Goal: Transaction & Acquisition: Purchase product/service

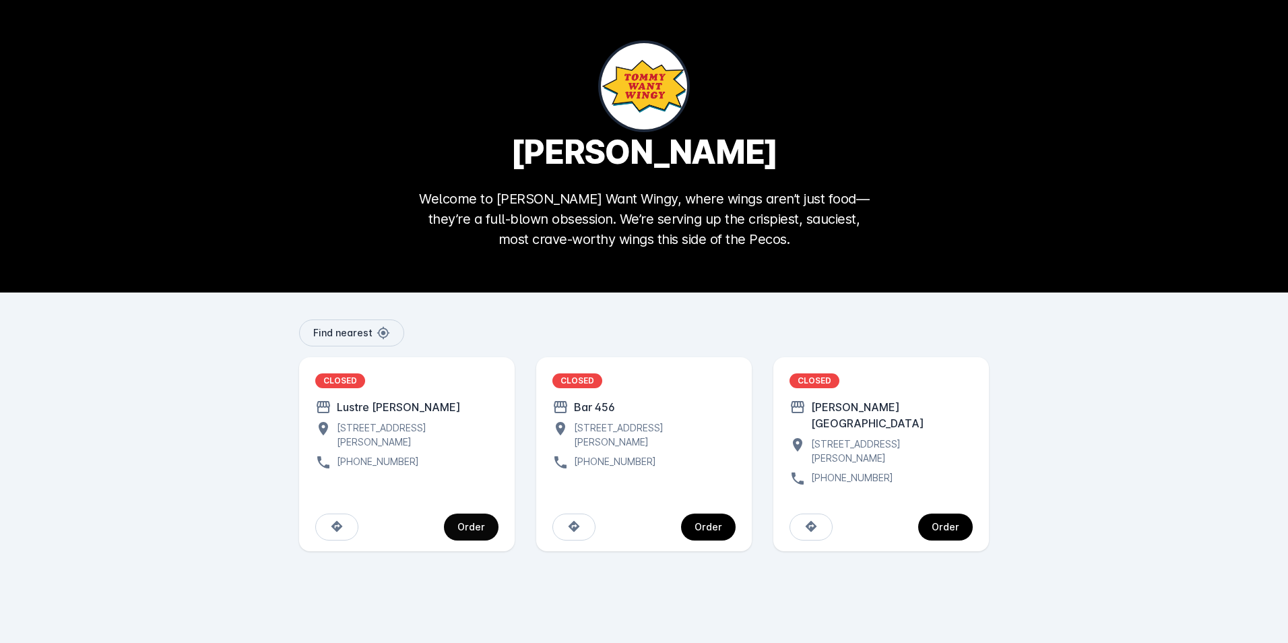
click at [472, 511] on span "continue" at bounding box center [471, 527] width 55 height 32
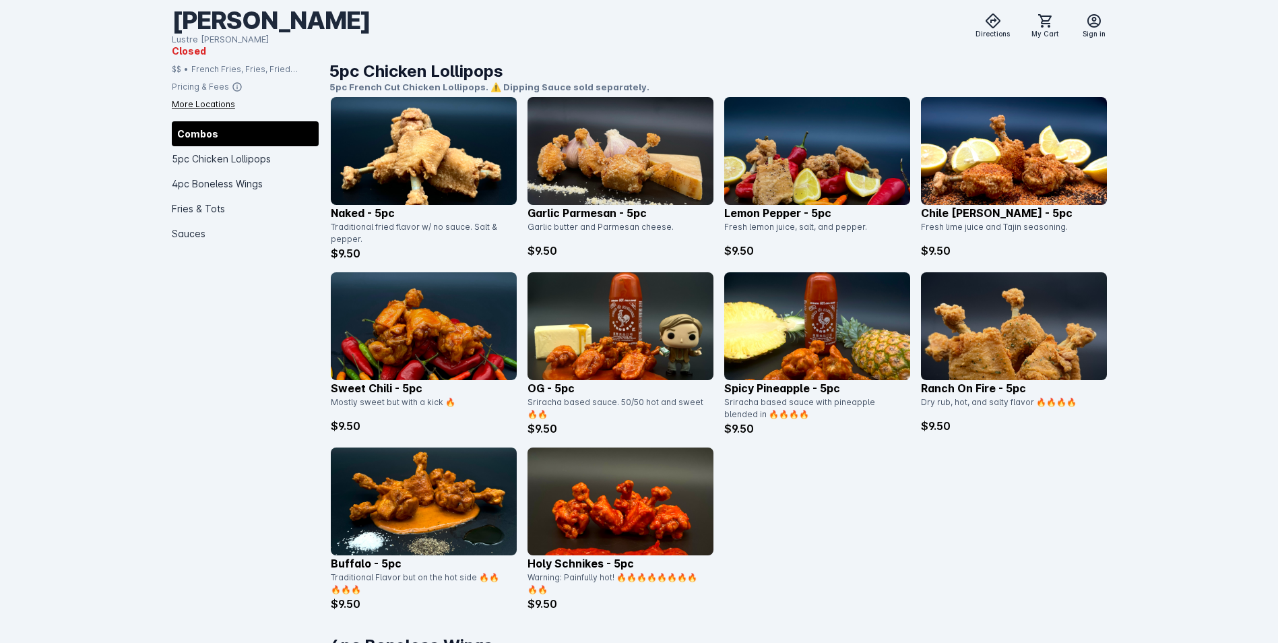
scroll to position [876, 0]
